Goal: Information Seeking & Learning: Learn about a topic

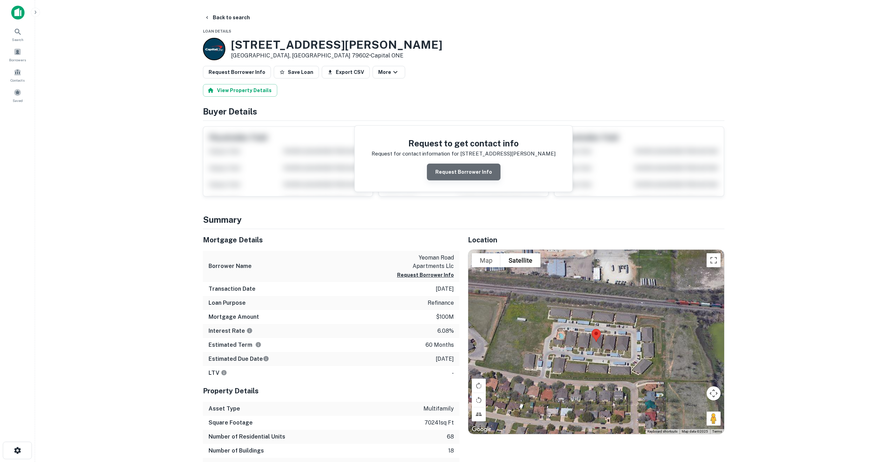
click at [466, 172] on button "Request Borrower Info" at bounding box center [464, 172] width 74 height 17
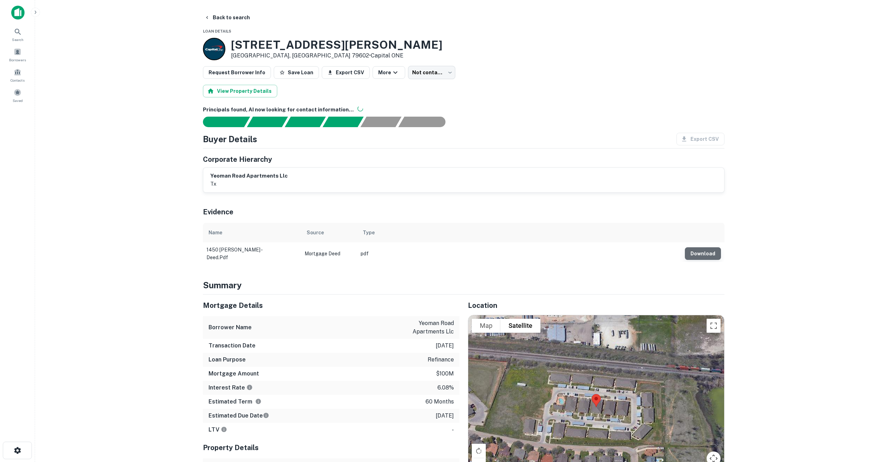
click at [709, 248] on button "Download" at bounding box center [703, 253] width 36 height 13
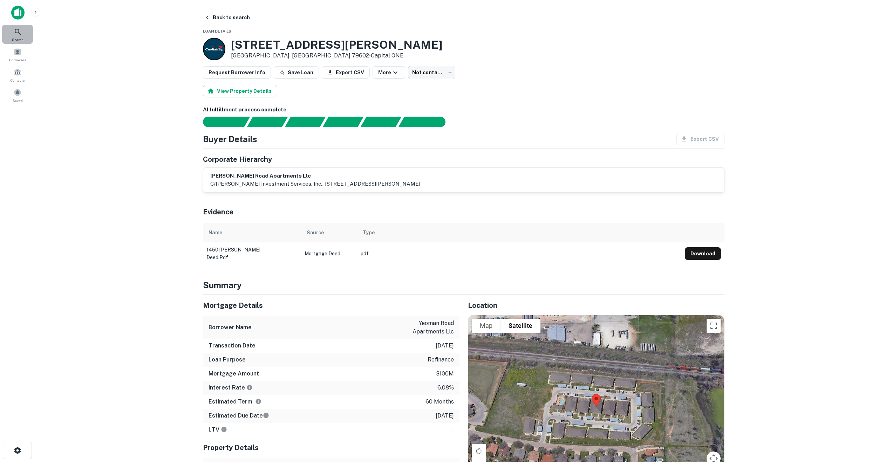
click at [14, 32] on icon at bounding box center [18, 32] width 8 height 8
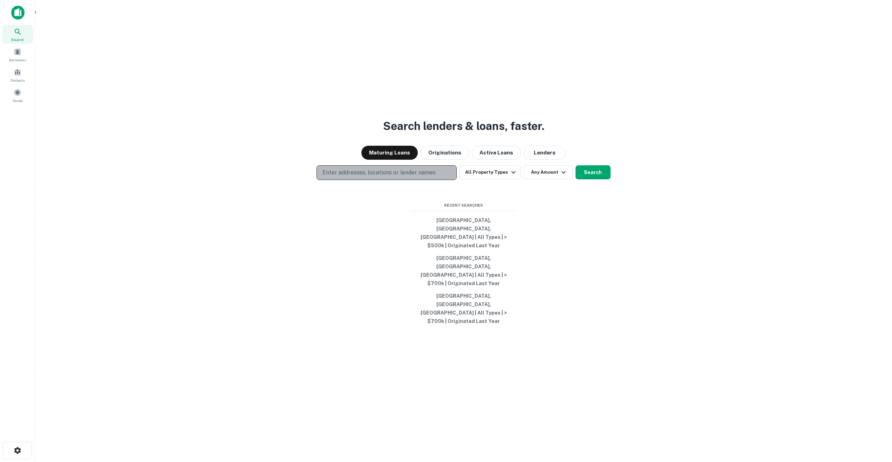
click at [373, 177] on p "Enter addresses, locations or lender names" at bounding box center [378, 173] width 113 height 8
type input "**********"
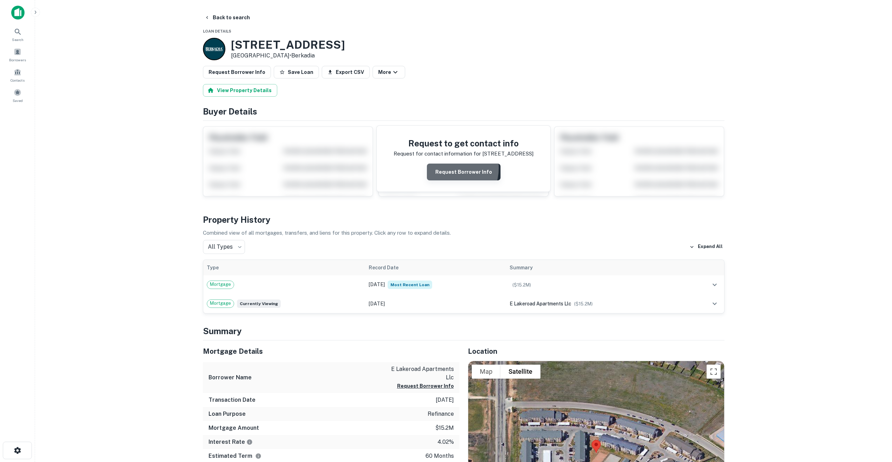
click at [448, 168] on button "Request Borrower Info" at bounding box center [464, 172] width 74 height 17
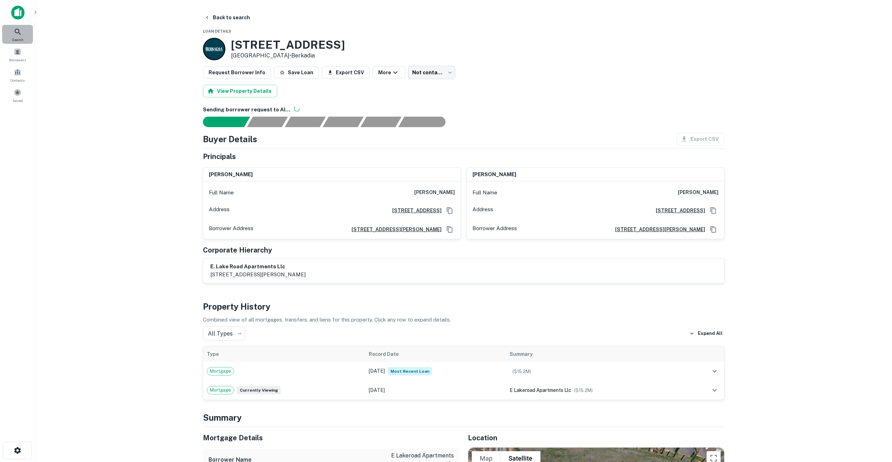
click at [13, 28] on div "Search" at bounding box center [17, 34] width 31 height 19
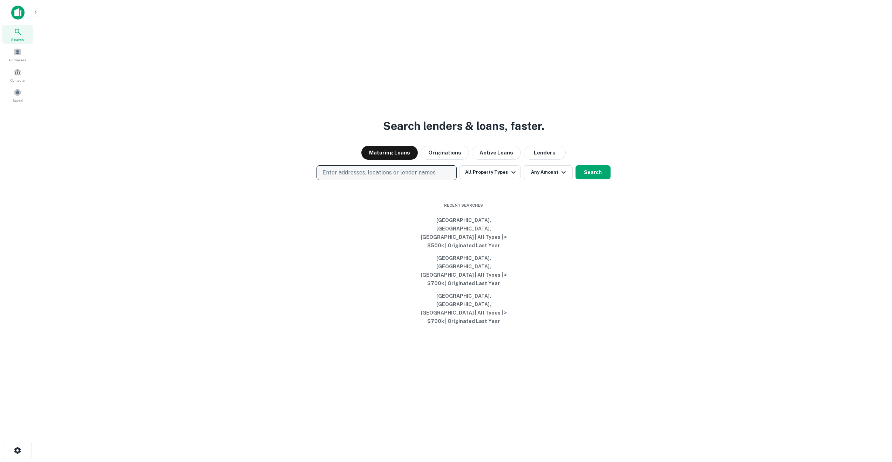
click at [349, 177] on p "Enter addresses, locations or lender names" at bounding box center [378, 173] width 113 height 8
type input "**********"
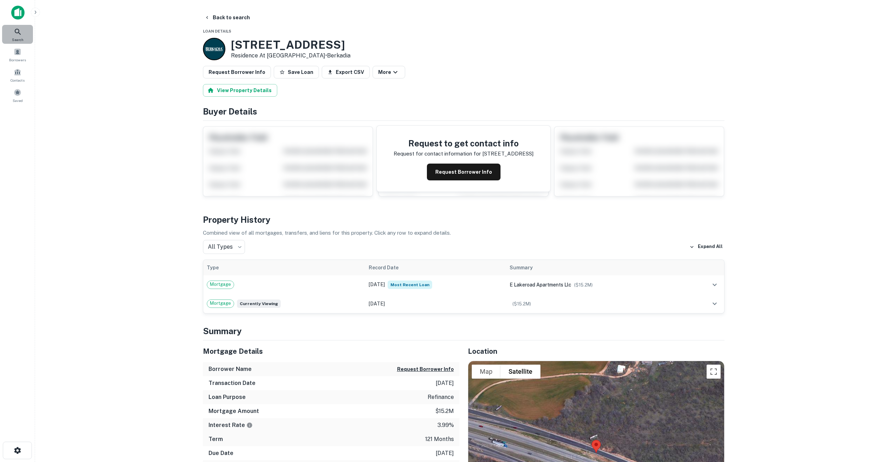
click at [18, 33] on icon at bounding box center [18, 32] width 8 height 8
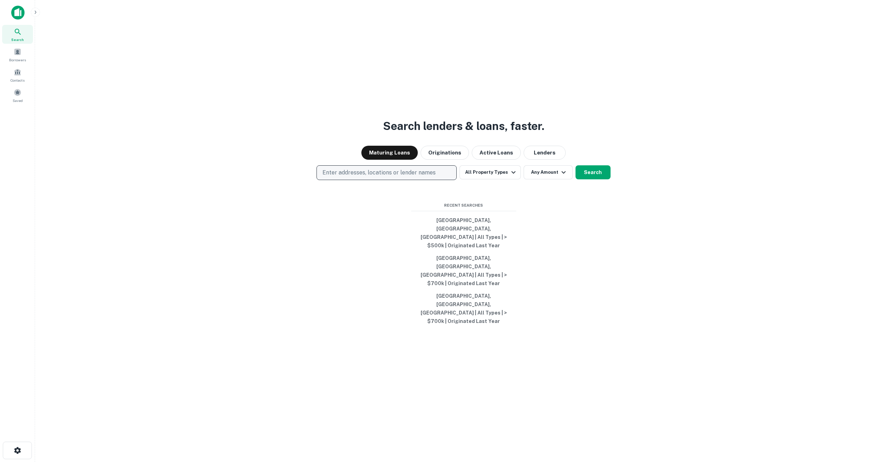
click at [347, 177] on p "Enter addresses, locations or lender names" at bounding box center [378, 173] width 113 height 8
type input "**********"
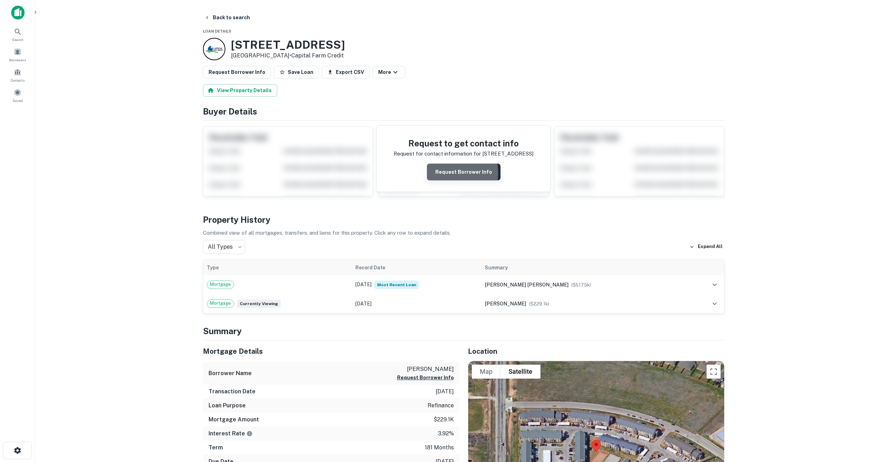
click at [440, 173] on button "Request Borrower Info" at bounding box center [464, 172] width 74 height 17
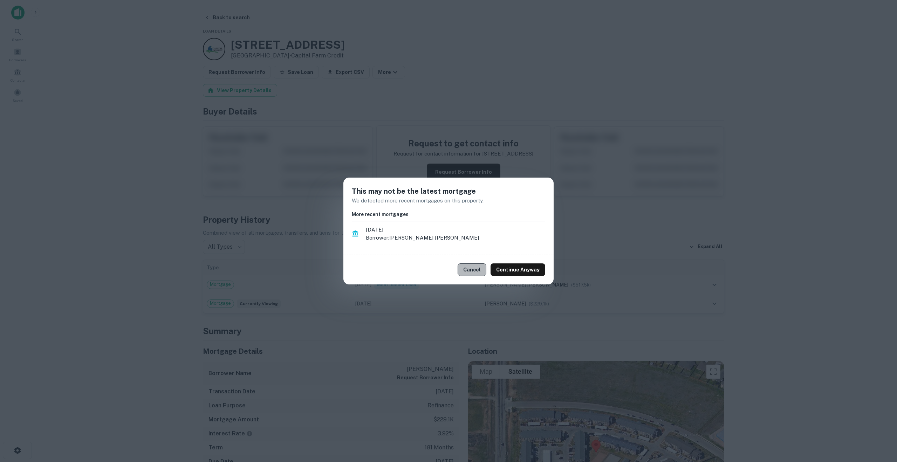
click at [479, 271] on button "Cancel" at bounding box center [472, 270] width 29 height 13
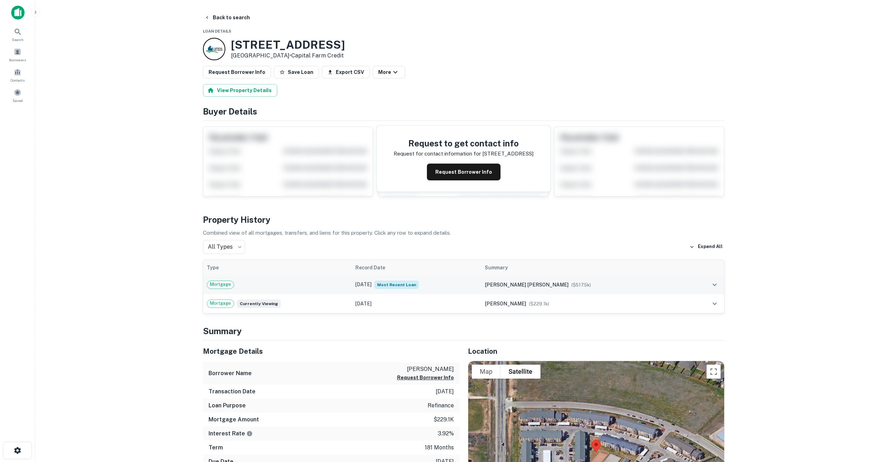
click at [222, 285] on span "Mortgage" at bounding box center [220, 284] width 27 height 7
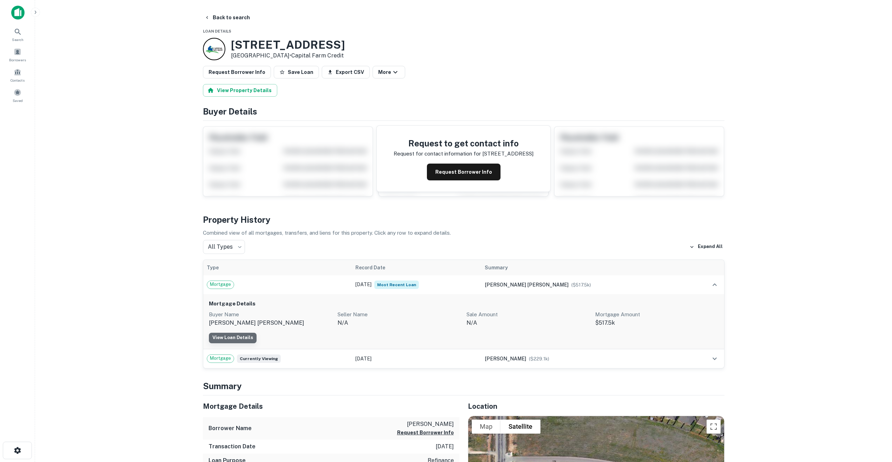
click at [233, 335] on link "View Loan Details" at bounding box center [233, 338] width 48 height 11
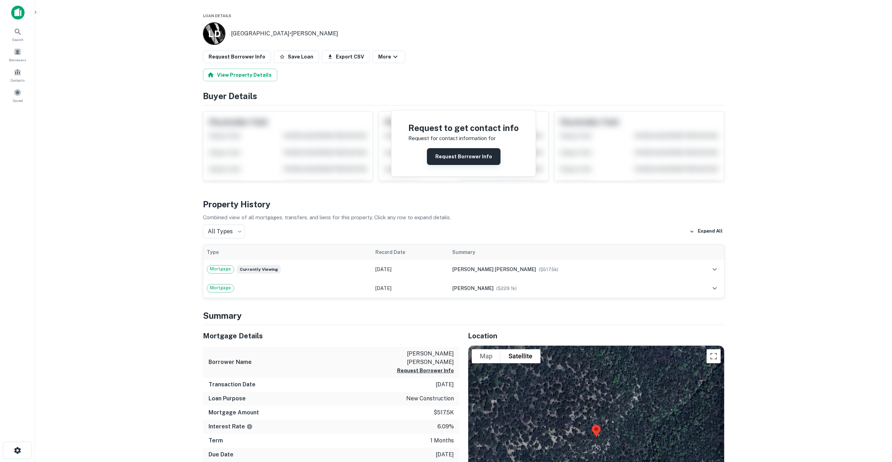
click at [445, 155] on button "Request Borrower Info" at bounding box center [464, 156] width 74 height 17
